Goal: Task Accomplishment & Management: Manage account settings

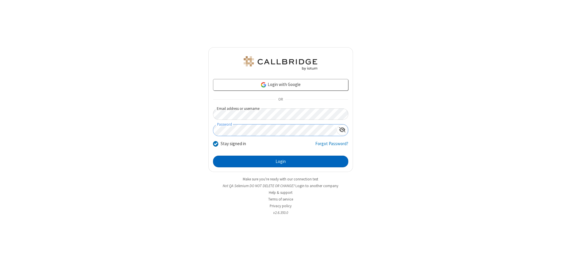
click at [280, 162] on button "Login" at bounding box center [280, 162] width 135 height 12
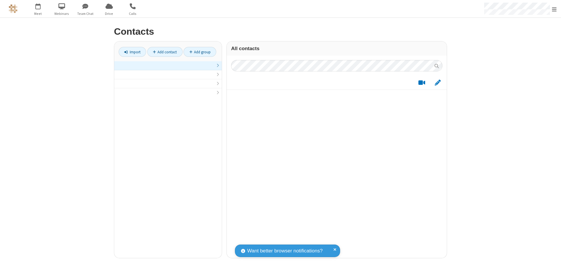
click at [168, 69] on link at bounding box center [167, 65] width 107 height 9
click at [165, 52] on link "Add contact" at bounding box center [164, 52] width 35 height 10
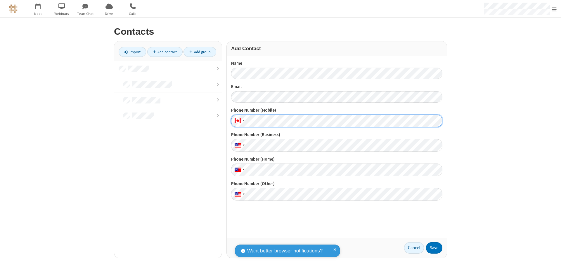
click at [434, 248] on button "Save" at bounding box center [434, 249] width 16 height 12
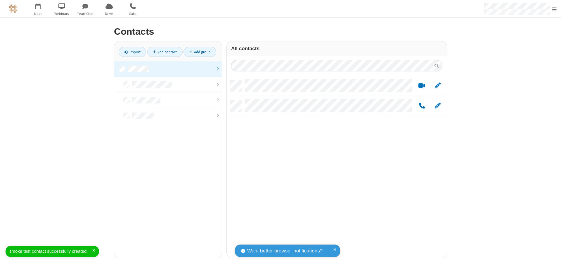
scroll to position [178, 215]
